Goal: Book appointment/travel/reservation

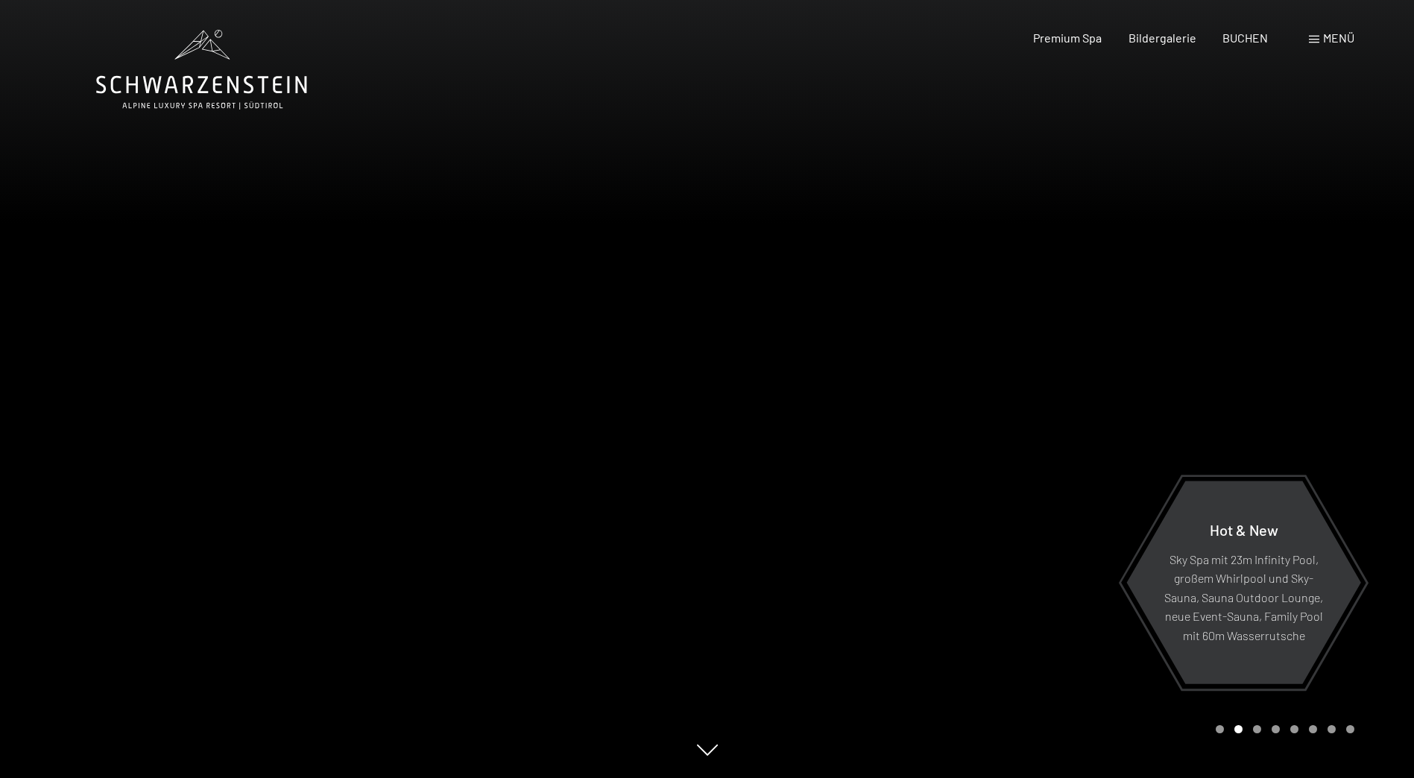
click at [1310, 39] on span at bounding box center [1314, 39] width 10 height 7
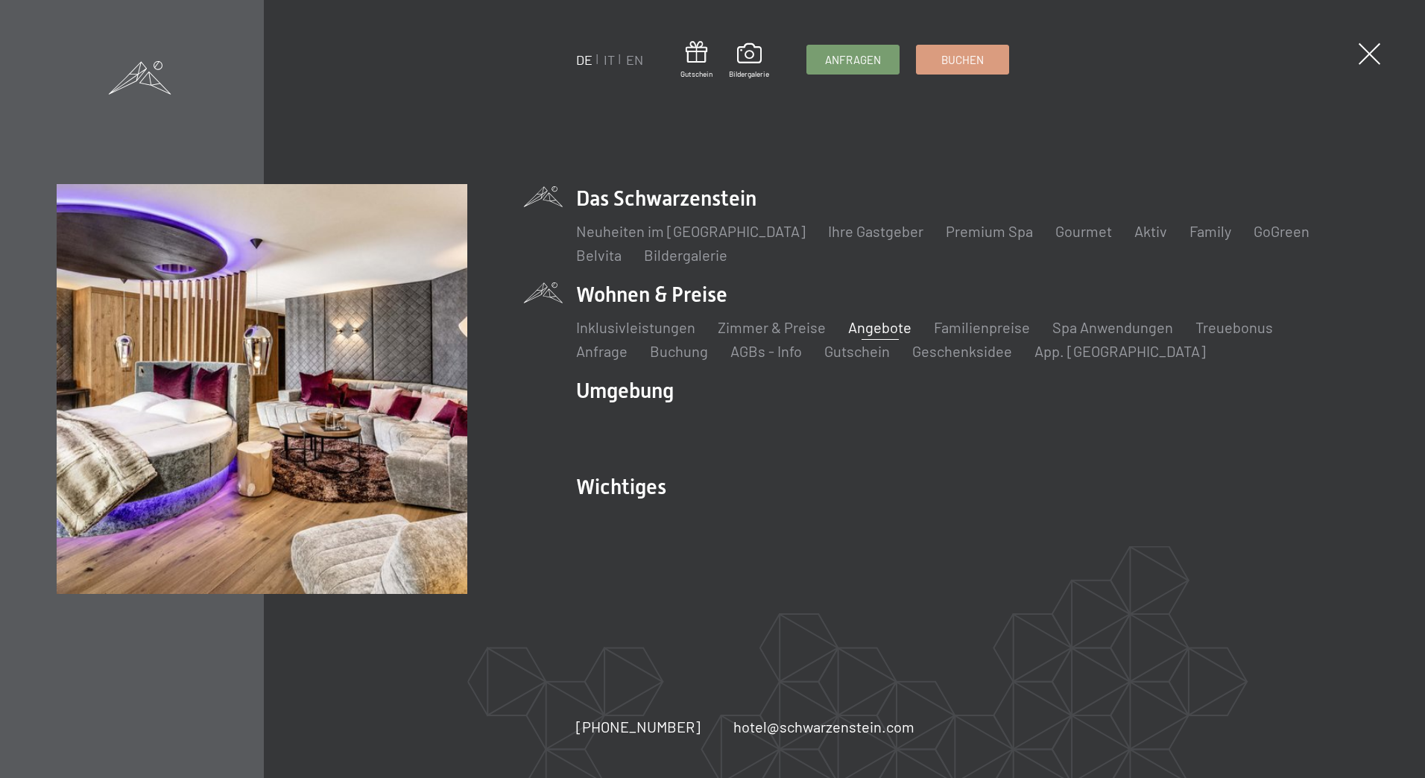
click at [859, 325] on link "Angebote" at bounding box center [879, 327] width 63 height 18
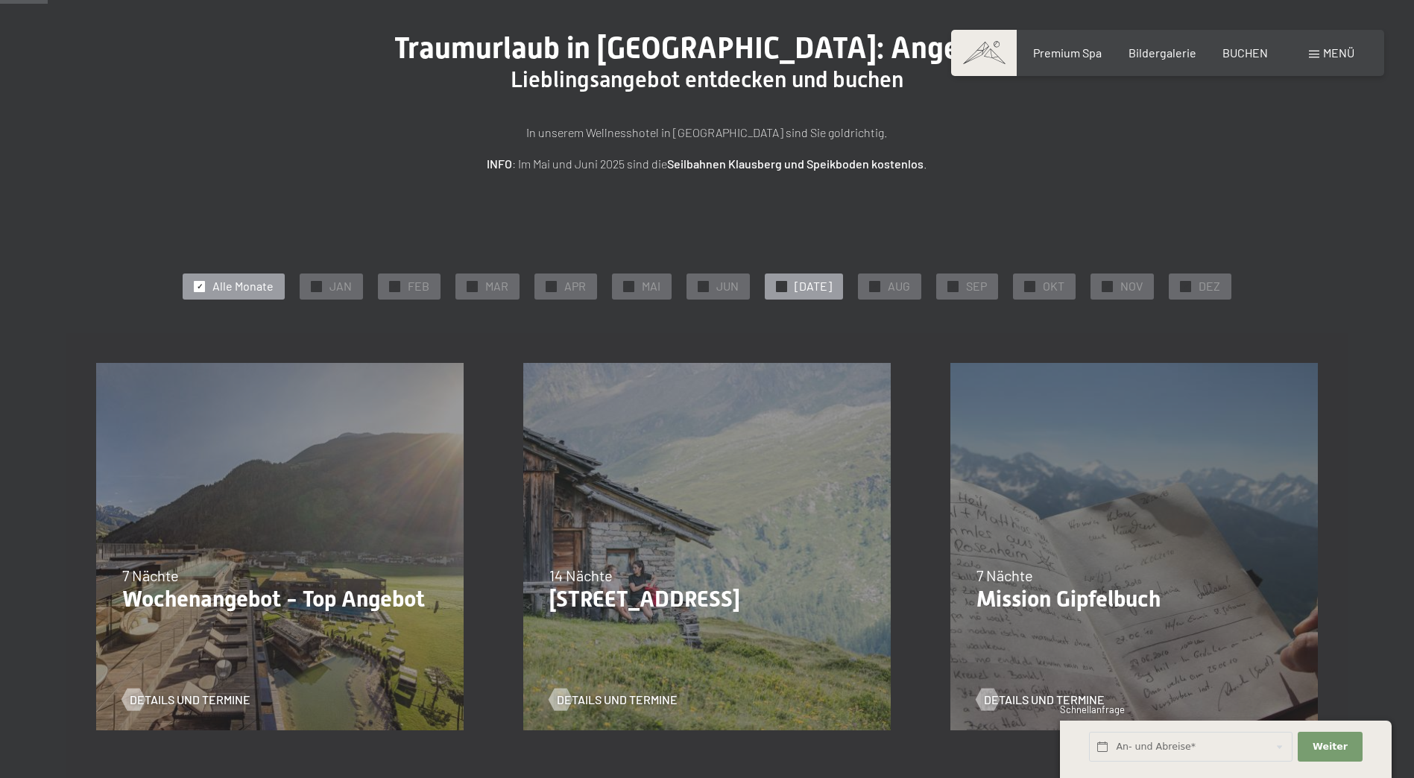
scroll to position [97, 0]
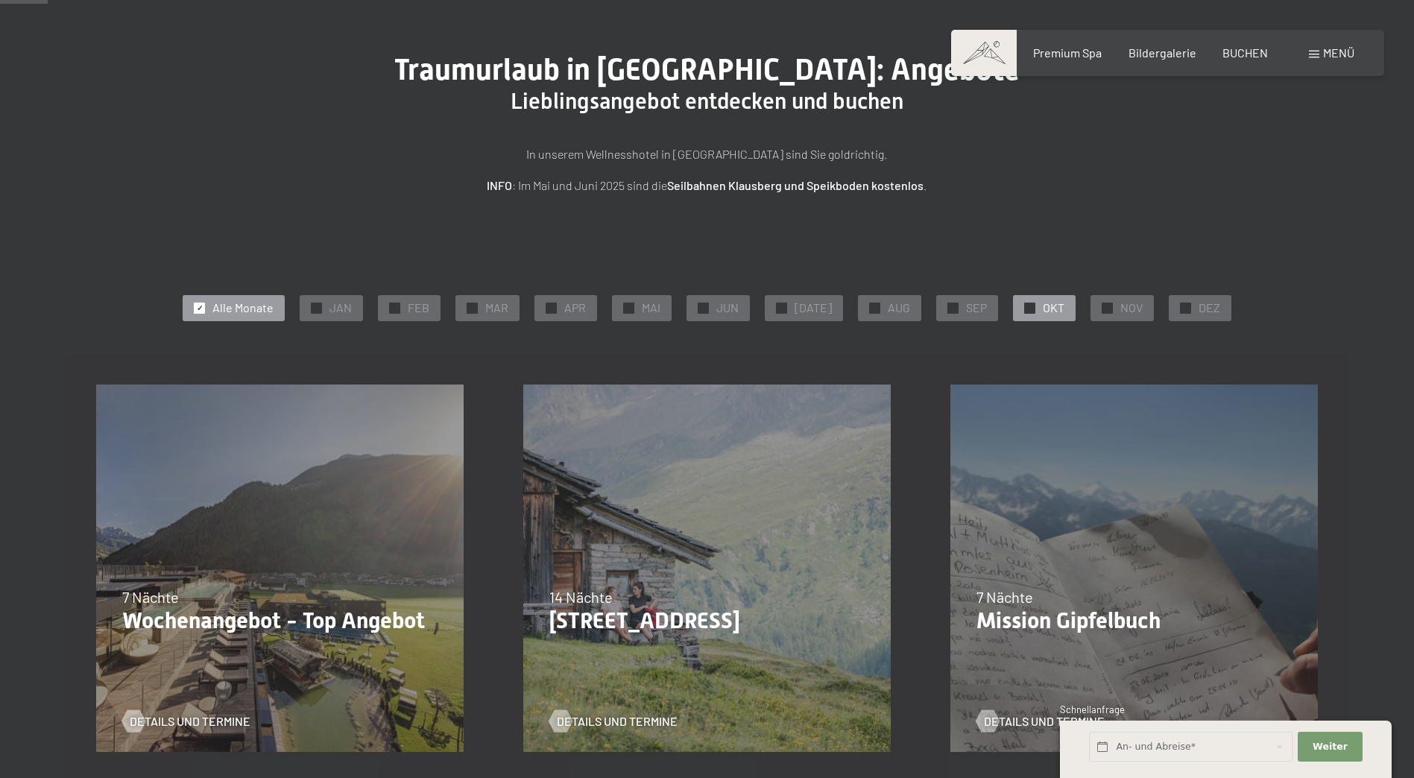
click at [1027, 310] on span "✓" at bounding box center [1030, 308] width 6 height 10
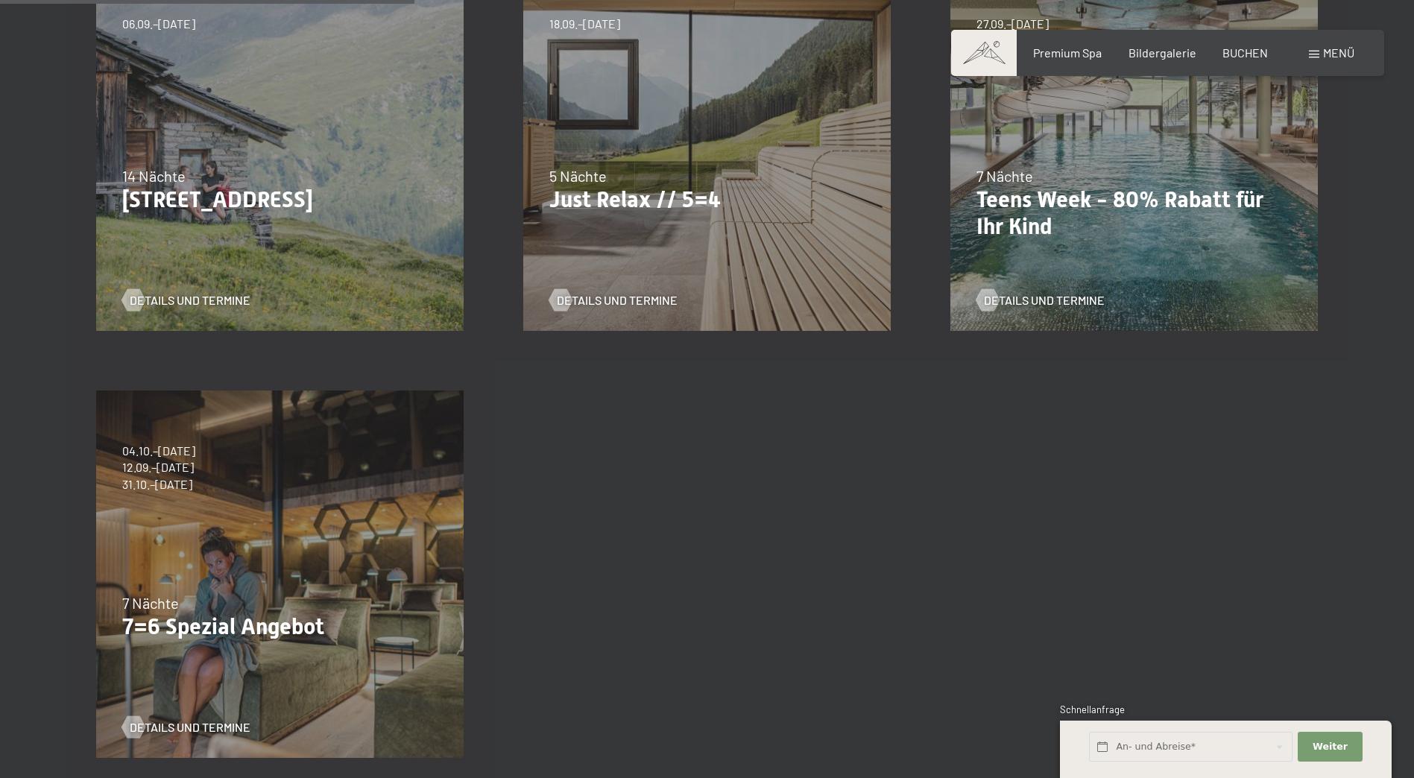
scroll to position [544, 0]
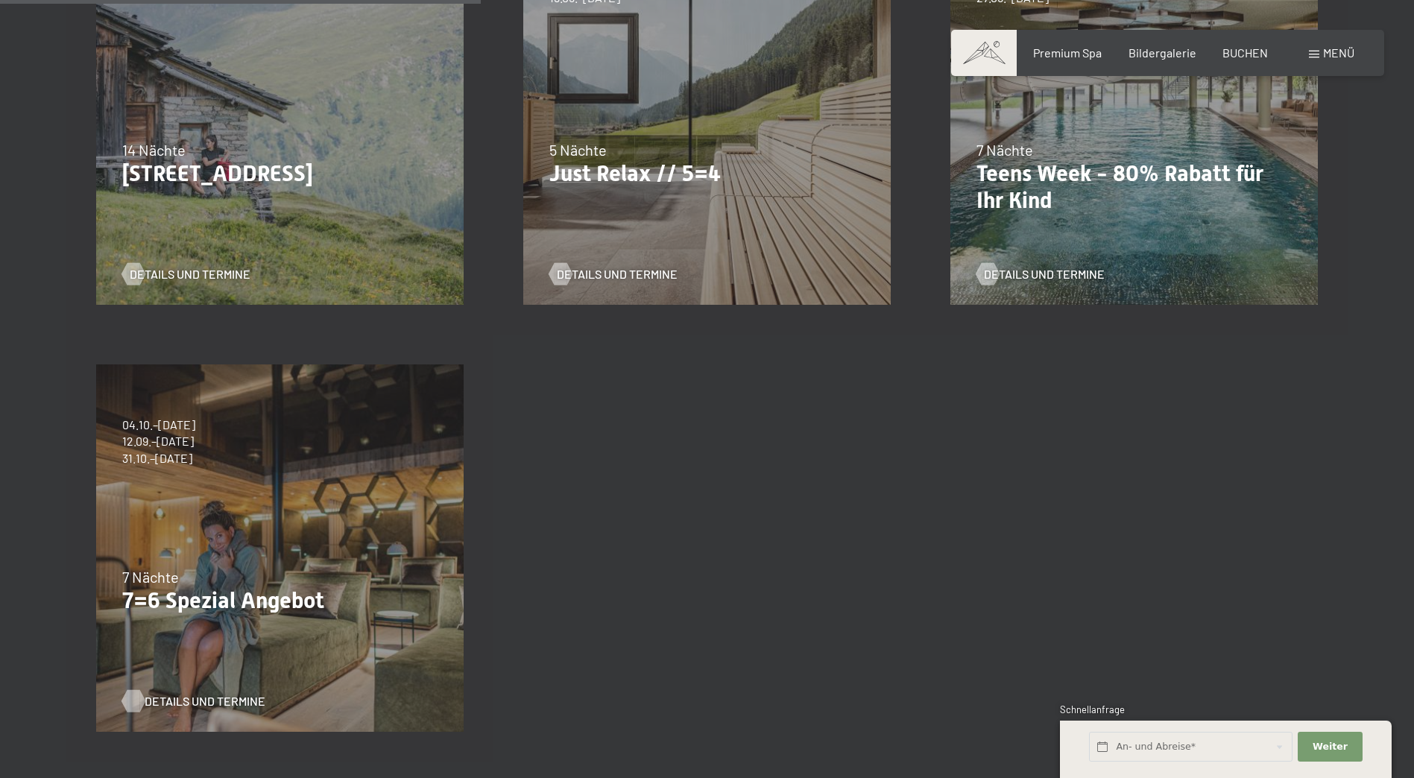
click at [220, 701] on span "Details und Termine" at bounding box center [205, 701] width 121 height 16
